Goal: Task Accomplishment & Management: Manage account settings

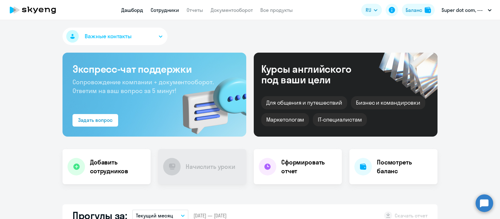
click at [165, 8] on link "Сотрудники" at bounding box center [165, 10] width 28 height 6
select select "30"
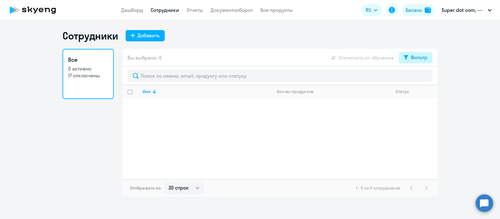
click at [413, 55] on div "Фильтр" at bounding box center [419, 57] width 17 height 8
click at [421, 75] on span at bounding box center [422, 78] width 11 height 6
click at [417, 77] on input "checkbox" at bounding box center [417, 77] width 0 height 0
checkbox input "true"
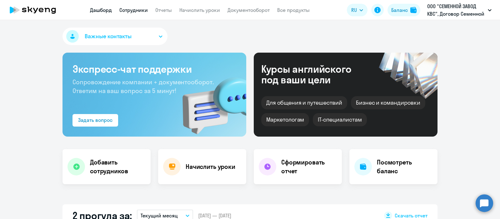
click at [127, 10] on link "Сотрудники" at bounding box center [133, 10] width 28 height 6
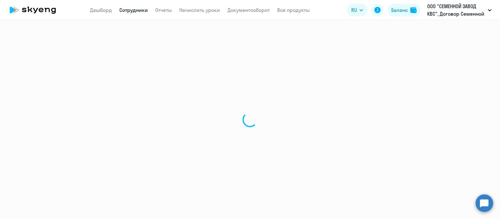
select select "30"
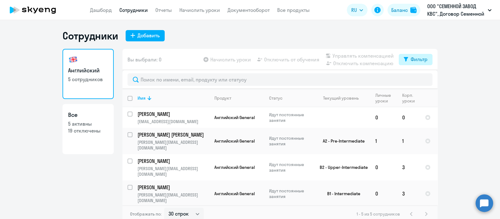
click at [411, 58] on div "Фильтр" at bounding box center [419, 59] width 17 height 8
click at [419, 80] on span at bounding box center [419, 80] width 11 height 6
click at [414, 79] on input "checkbox" at bounding box center [414, 79] width 0 height 0
checkbox input "true"
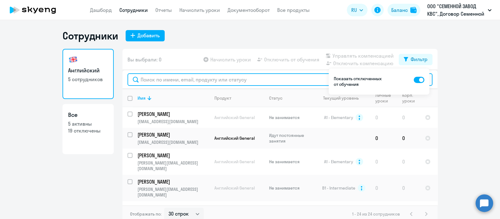
click at [159, 76] on input "text" at bounding box center [280, 79] width 305 height 13
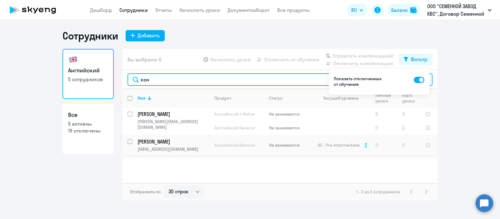
type input "кон"
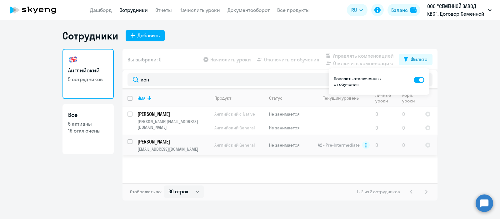
click at [130, 142] on input "select row 14682304" at bounding box center [134, 145] width 13 height 13
checkbox input "true"
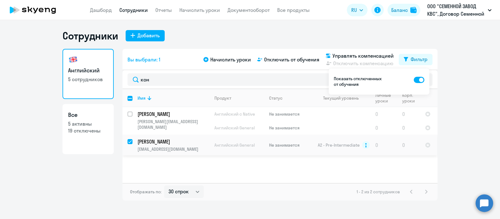
click at [172, 141] on p "[PERSON_NAME]" at bounding box center [173, 141] width 71 height 7
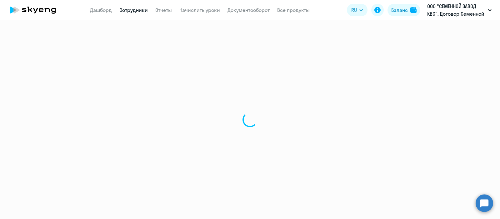
select select "english"
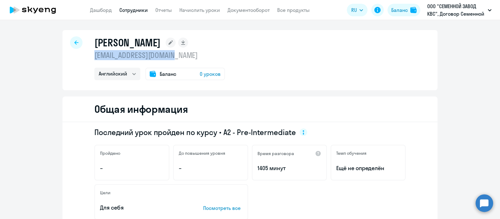
drag, startPoint x: 186, startPoint y: 58, endPoint x: 82, endPoint y: 59, distance: 103.8
click at [82, 59] on div "[PERSON_NAME] [PERSON_NAME][EMAIL_ADDRESS][DOMAIN_NAME] Английский Баланс 0 уро…" at bounding box center [250, 60] width 375 height 60
copy p "[EMAIL_ADDRESS][DOMAIN_NAME]"
click at [204, 12] on link "Начислить уроки" at bounding box center [200, 10] width 41 height 6
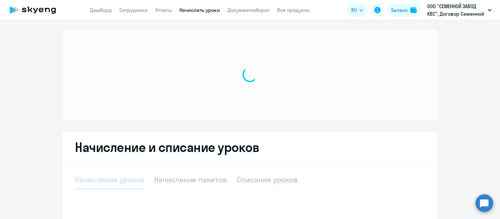
select select "10"
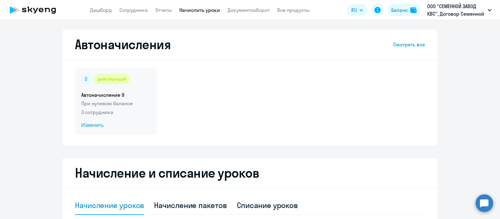
click at [119, 107] on div "действующий Автоначисление 9 При нулевом балансе 3 сотрудника Изменить" at bounding box center [116, 102] width 82 height 68
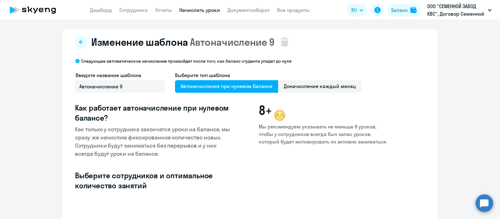
select select "10"
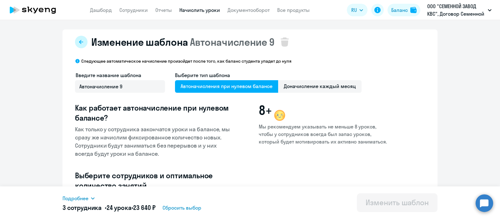
click at [79, 40] on icon at bounding box center [81, 42] width 4 height 4
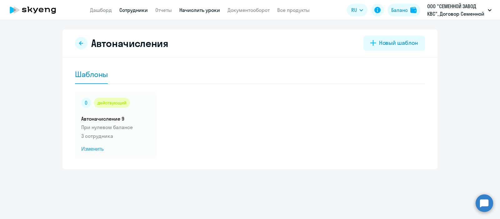
click at [139, 7] on link "Сотрудники" at bounding box center [133, 10] width 28 height 6
select select "30"
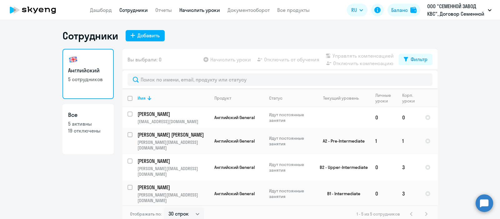
click at [203, 12] on link "Начислить уроки" at bounding box center [200, 10] width 41 height 6
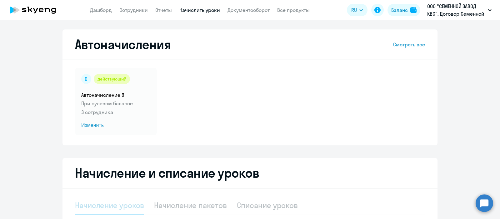
select select "10"
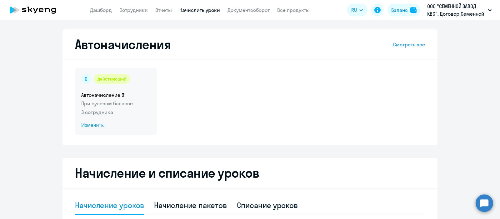
click at [116, 98] on div "действующий Автоначисление 9 При нулевом балансе 3 сотрудника Изменить" at bounding box center [116, 102] width 82 height 68
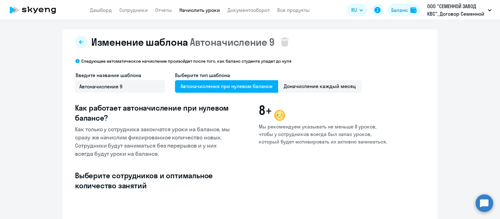
select select "10"
